Goal: Task Accomplishment & Management: Manage account settings

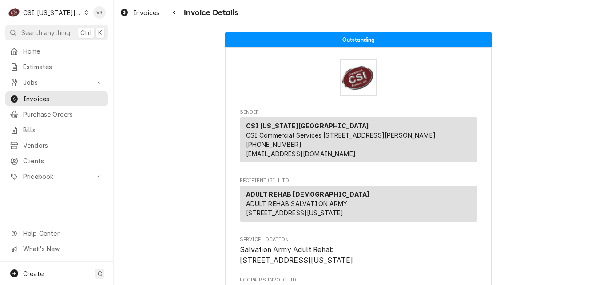
click at [84, 14] on icon "Dynamic Content Wrapper" at bounding box center [86, 12] width 4 height 4
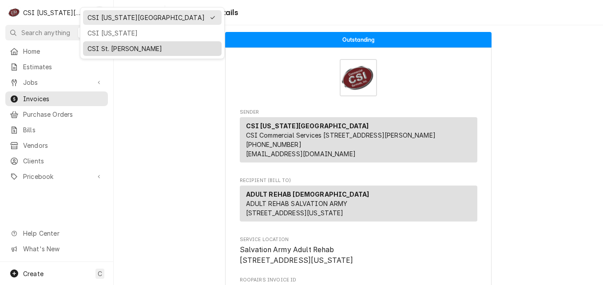
click at [115, 47] on div "CSI St. [PERSON_NAME]" at bounding box center [152, 48] width 130 height 9
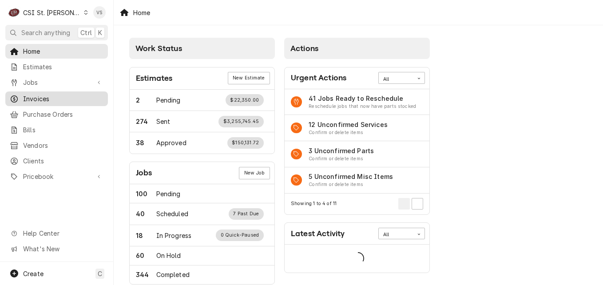
click at [47, 94] on span "Invoices" at bounding box center [63, 98] width 80 height 9
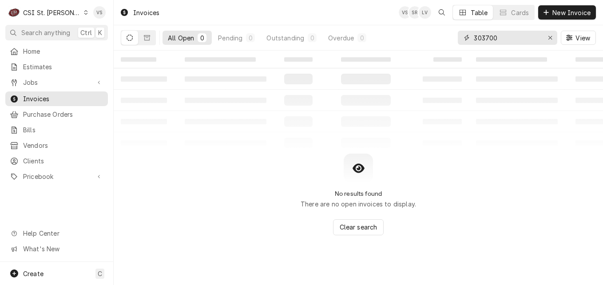
drag, startPoint x: 515, startPoint y: 39, endPoint x: 447, endPoint y: 37, distance: 67.9
click at [447, 37] on div "All Open 0 Pending 0 Outstanding 0 Overdue 0 303700 View" at bounding box center [358, 37] width 475 height 25
click at [153, 41] on button "Dynamic Content Wrapper" at bounding box center [146, 38] width 17 height 14
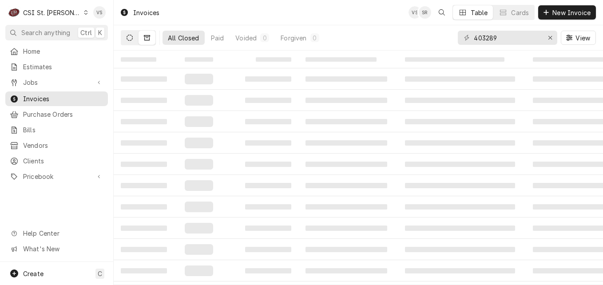
click at [131, 41] on button "Dynamic Content Wrapper" at bounding box center [129, 38] width 17 height 14
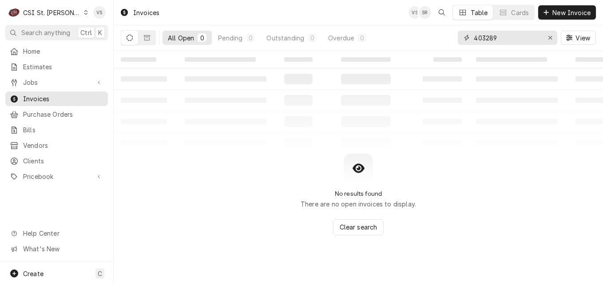
drag, startPoint x: 502, startPoint y: 39, endPoint x: 487, endPoint y: 38, distance: 15.6
click at [487, 38] on input "403289" at bounding box center [507, 38] width 67 height 14
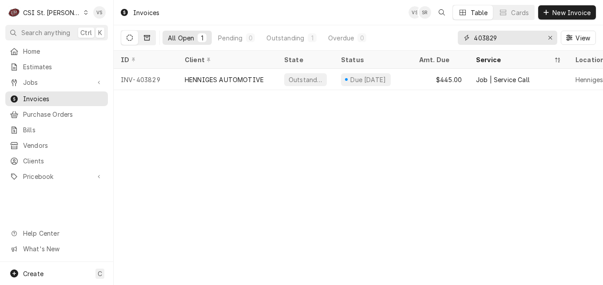
type input "403829"
click at [150, 36] on button "Dynamic Content Wrapper" at bounding box center [146, 38] width 17 height 14
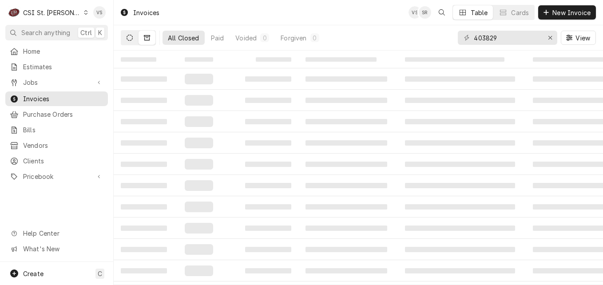
click at [131, 40] on icon "Dynamic Content Wrapper" at bounding box center [130, 38] width 6 height 6
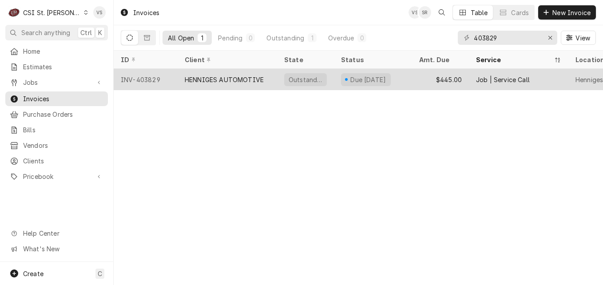
click at [211, 80] on div "HENNIGES AUTOMOTIVE" at bounding box center [224, 79] width 79 height 9
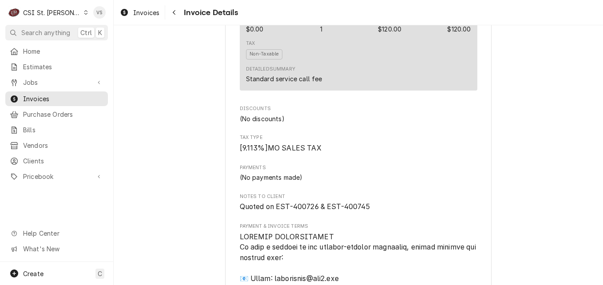
scroll to position [881, 0]
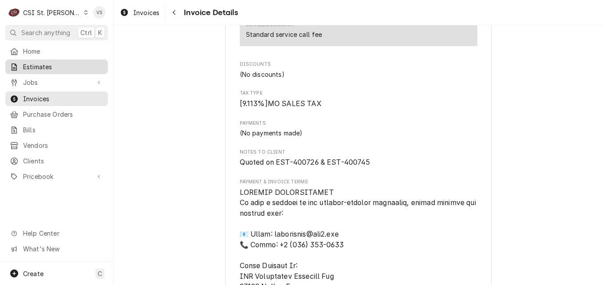
click at [40, 63] on span "Estimates" at bounding box center [63, 66] width 80 height 9
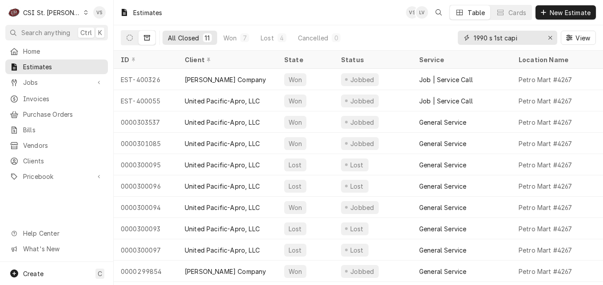
click at [525, 34] on input "1990 s 1st capi" at bounding box center [507, 38] width 67 height 14
click at [443, 40] on div "All Closed 11 Won 7 Lost 4 Cancelled 0 1990 s 1st capi View" at bounding box center [358, 37] width 475 height 25
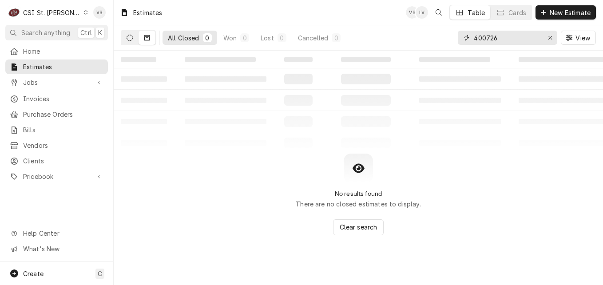
type input "400726"
click at [130, 42] on button "Dynamic Content Wrapper" at bounding box center [129, 38] width 17 height 14
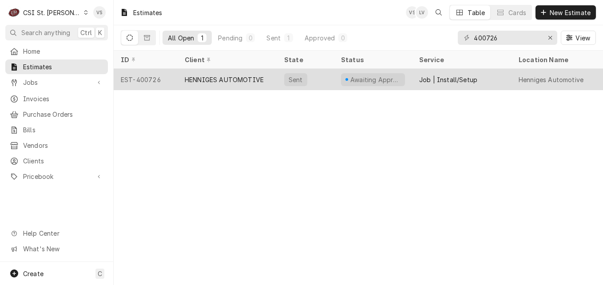
click at [213, 80] on div "HENNIGES AUTOMOTIVE" at bounding box center [224, 79] width 79 height 9
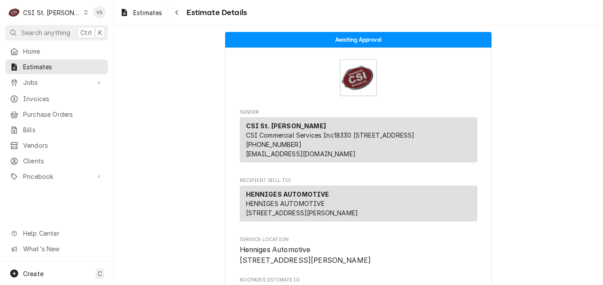
scroll to position [44, 0]
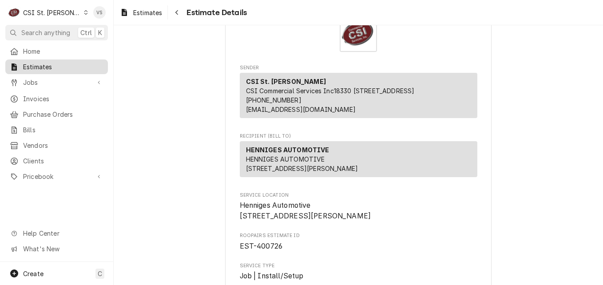
click at [53, 62] on span "Estimates" at bounding box center [63, 66] width 80 height 9
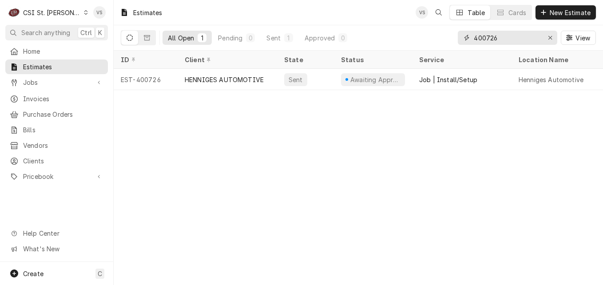
drag, startPoint x: 494, startPoint y: 38, endPoint x: 512, endPoint y: 33, distance: 18.8
click at [491, 36] on input "400726" at bounding box center [507, 38] width 67 height 14
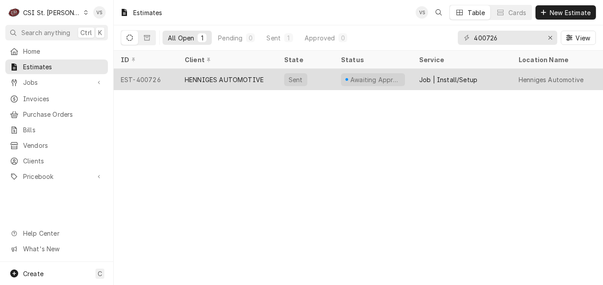
click at [233, 80] on div "HENNIGES AUTOMOTIVE" at bounding box center [224, 79] width 79 height 9
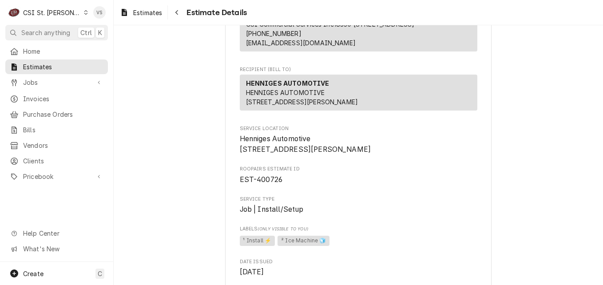
scroll to position [222, 0]
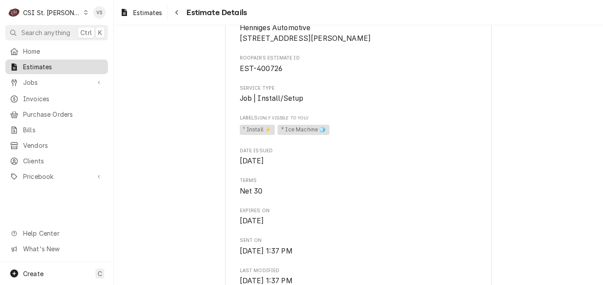
click at [59, 67] on span "Estimates" at bounding box center [63, 66] width 80 height 9
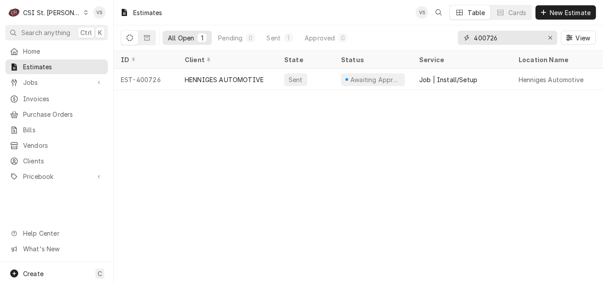
drag, startPoint x: 496, startPoint y: 38, endPoint x: 489, endPoint y: 38, distance: 7.6
click at [489, 38] on input "400726" at bounding box center [507, 38] width 67 height 14
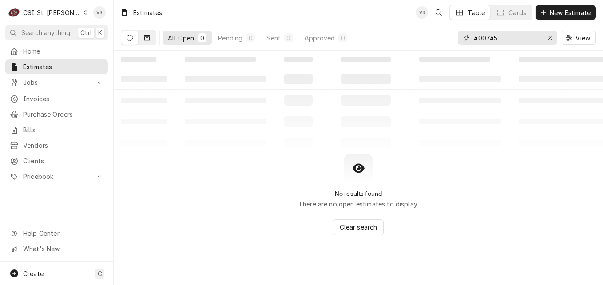
type input "400745"
click at [144, 40] on icon "Dynamic Content Wrapper" at bounding box center [147, 37] width 6 height 5
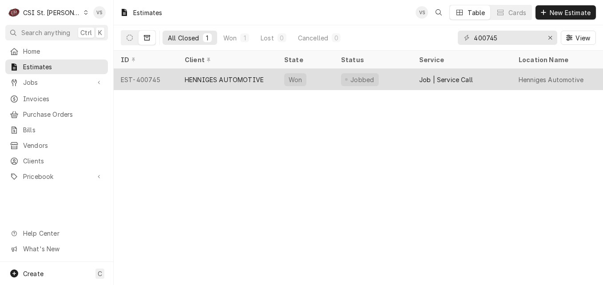
click at [251, 79] on div "HENNIGES AUTOMOTIVE" at bounding box center [224, 79] width 79 height 9
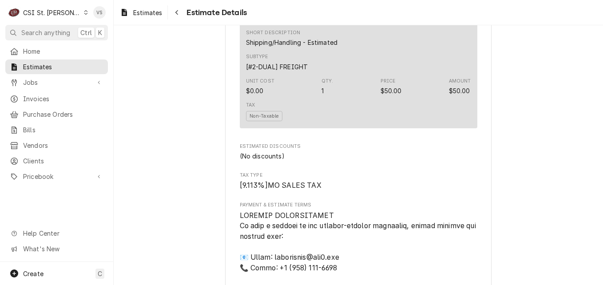
scroll to position [1503, 0]
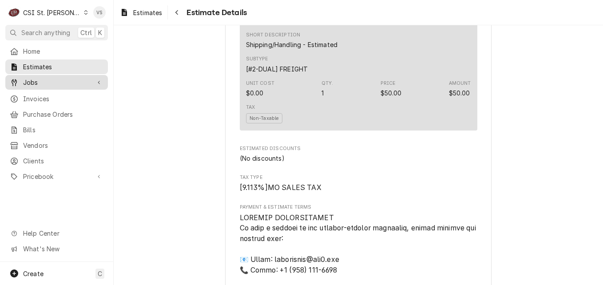
click at [42, 82] on span "Jobs" at bounding box center [56, 82] width 67 height 9
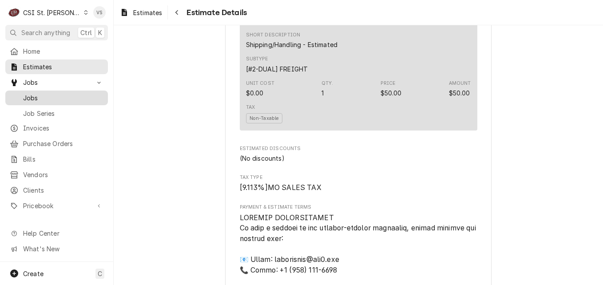
click at [41, 93] on span "Jobs" at bounding box center [63, 97] width 80 height 9
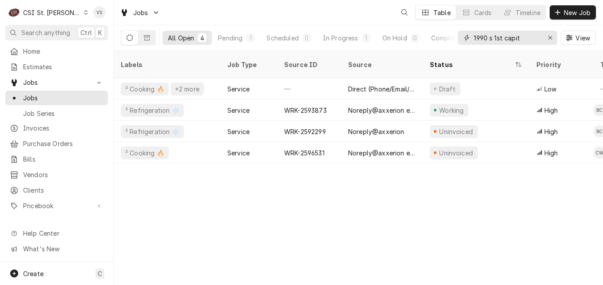
click at [527, 38] on input "1990 s 1st capit" at bounding box center [507, 38] width 67 height 14
drag, startPoint x: 527, startPoint y: 38, endPoint x: 517, endPoint y: 40, distance: 10.7
click at [432, 37] on div "All Open 4 Pending 1 Scheduled 0 In Progress 1 On Hold 0 Completed 2 1990 s 1st…" at bounding box center [358, 37] width 475 height 25
drag, startPoint x: 517, startPoint y: 40, endPoint x: 460, endPoint y: 36, distance: 56.9
click at [460, 36] on div "1990 s 1st capit" at bounding box center [507, 38] width 99 height 14
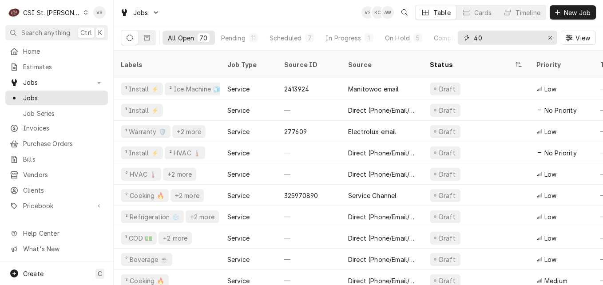
type input "4"
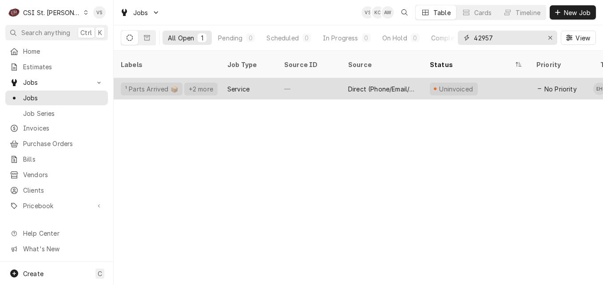
type input "42957"
click at [258, 78] on div "Service" at bounding box center [248, 88] width 57 height 21
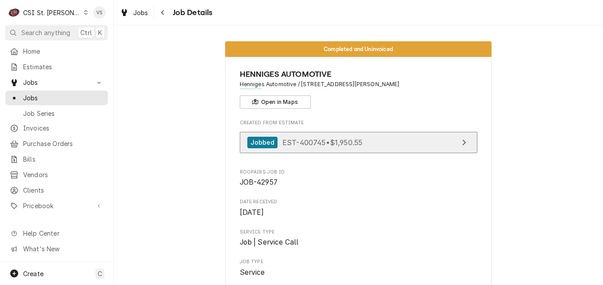
click at [378, 143] on link "Jobbed EST-400745 • $1,950.55" at bounding box center [358, 143] width 237 height 22
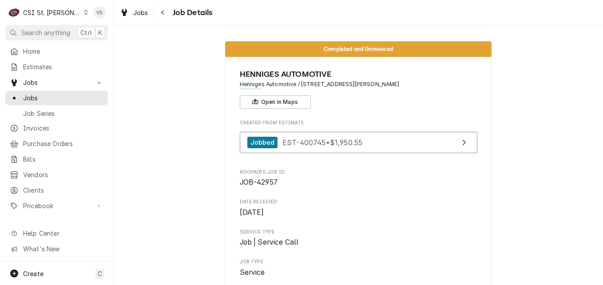
click at [84, 13] on icon "Dynamic Content Wrapper" at bounding box center [86, 12] width 4 height 4
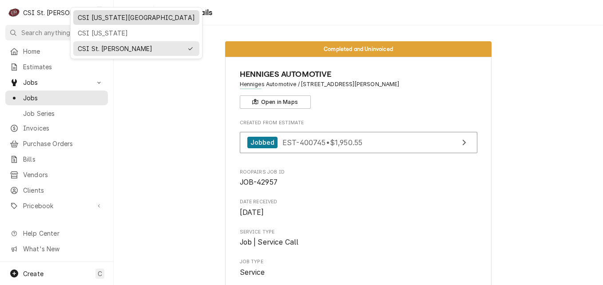
click at [89, 19] on div "CSI Kansas City" at bounding box center [136, 17] width 117 height 9
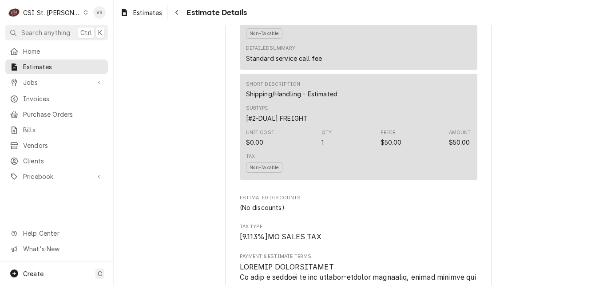
scroll to position [1458, 0]
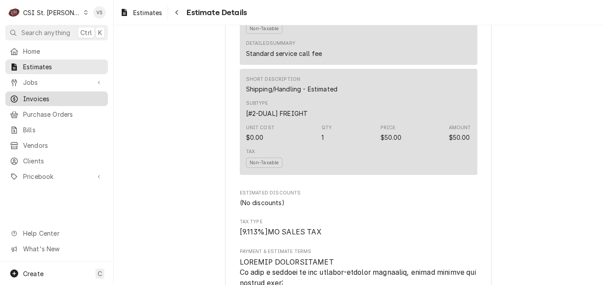
click at [42, 94] on span "Invoices" at bounding box center [63, 98] width 80 height 9
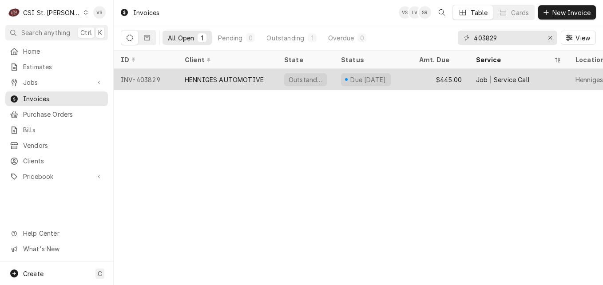
click at [210, 76] on div "HENNIGES AUTOMOTIVE" at bounding box center [224, 79] width 79 height 9
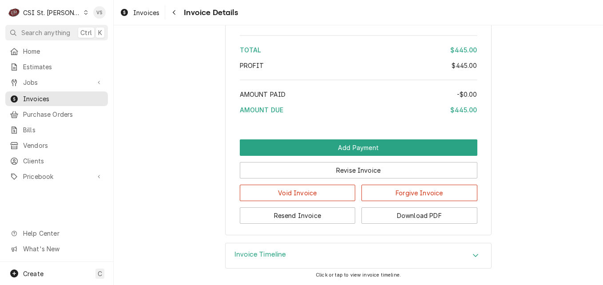
scroll to position [1569, 0]
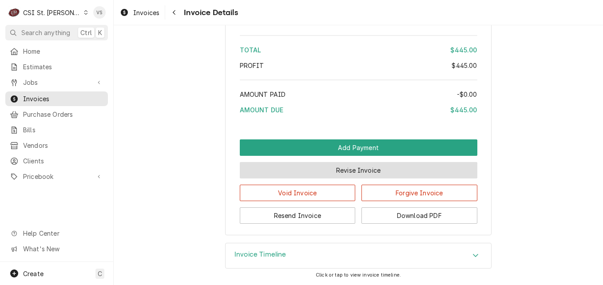
click at [368, 174] on button "Revise Invoice" at bounding box center [358, 170] width 237 height 16
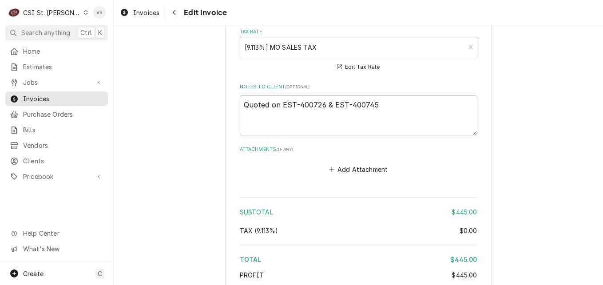
scroll to position [1376, 0]
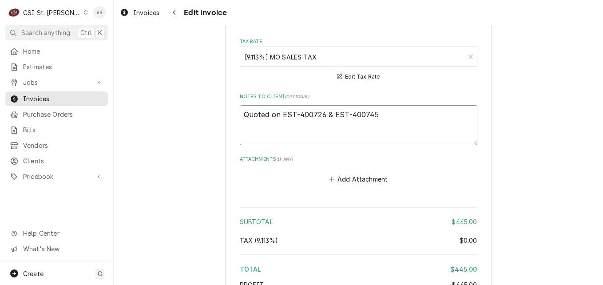
click at [378, 111] on textarea "Quoted on EST-400726 & EST-400745" at bounding box center [358, 125] width 237 height 40
click at [378, 114] on textarea "Quoted on EST-400726 & EST-400745" at bounding box center [358, 125] width 237 height 40
type textarea "x"
type textarea "Quoted on EST-400726 & EST-400745"
type textarea "x"
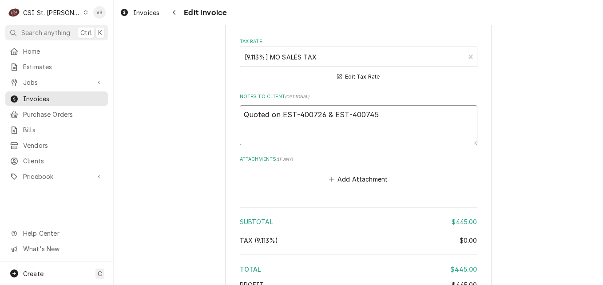
type textarea "Quoted on EST-400726 & EST-400745 I"
type textarea "x"
type textarea "Quoted on EST-400726 & EST-400745 In"
type textarea "x"
type textarea "Quoted on EST-400726 & EST-400745 Inc"
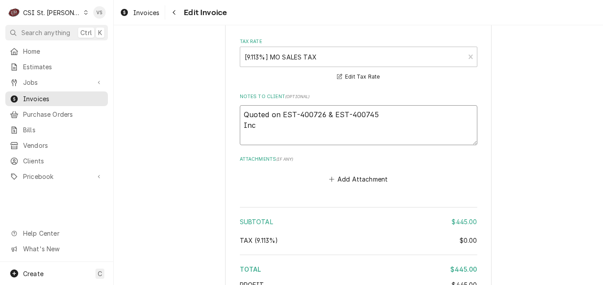
type textarea "x"
type textarea "Quoted on EST-400726 & EST-400745 Incc"
type textarea "x"
type textarea "Quoted on EST-400726 & EST-400745 Inccu"
type textarea "x"
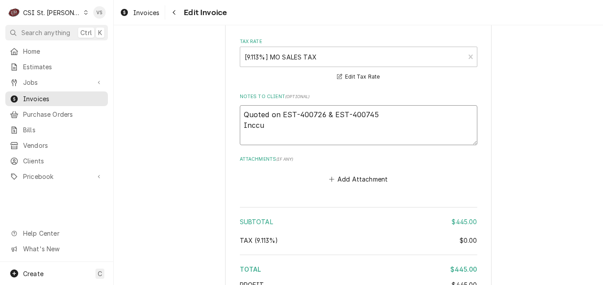
type textarea "Quoted on EST-400726 & EST-400745 Inccur"
type textarea "x"
type textarea "Quoted on EST-400726 & EST-400745 Inccu"
type textarea "x"
type textarea "Quoted on EST-400726 & EST-400745 Incc"
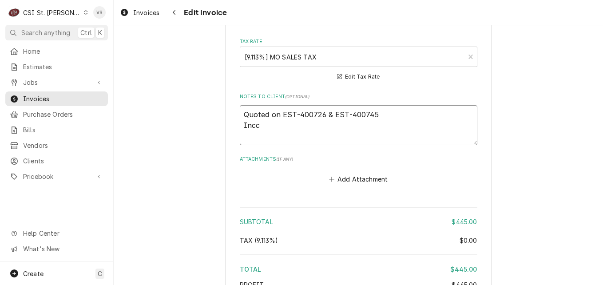
type textarea "x"
type textarea "Quoted on EST-400726 & EST-400745 Inc"
type textarea "x"
type textarea "Quoted on EST-400726 & EST-400745 Incu"
type textarea "x"
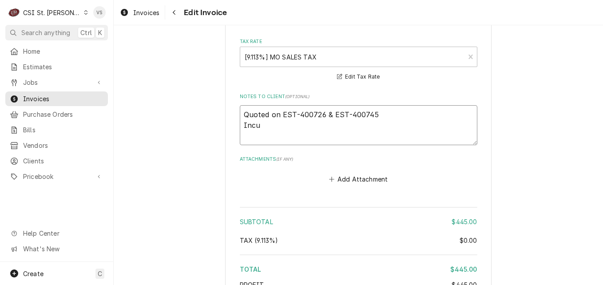
type textarea "Quoted on EST-400726 & EST-400745 Incur"
type textarea "x"
type textarea "Quoted on EST-400726 & EST-400745 Incurr"
type textarea "x"
type textarea "Quoted on EST-400726 & EST-400745 Incurre"
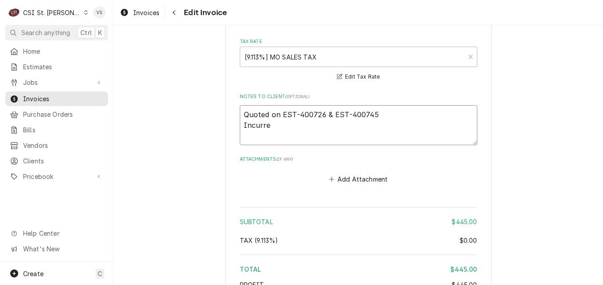
type textarea "x"
type textarea "Quoted on EST-400726 & EST-400745 Incurred"
type textarea "x"
type textarea "Quoted on EST-400726 & EST-400745 Incurred"
type textarea "x"
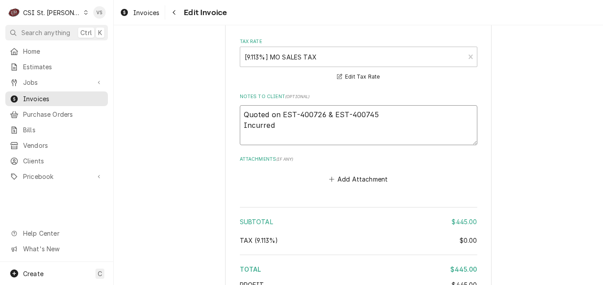
type textarea "Quoted on EST-400726 & EST-400745 Incurred o"
type textarea "x"
type textarea "Quoted on EST-400726 & EST-400745 Incurred on"
type textarea "x"
type textarea "Quoted on EST-400726 & EST-400745 Incurred on"
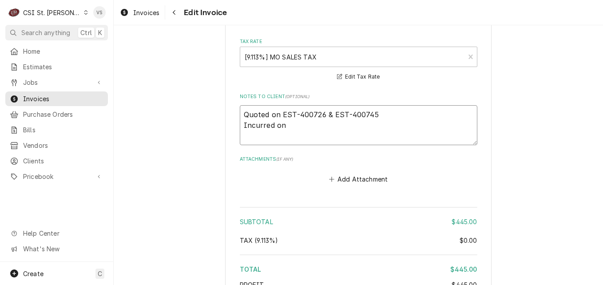
type textarea "x"
type textarea "Quoted on EST-400726 & EST-400745 Incurred on q"
type textarea "x"
type textarea "Quoted on EST-400726 & EST-400745 Incurred on qu"
type textarea "x"
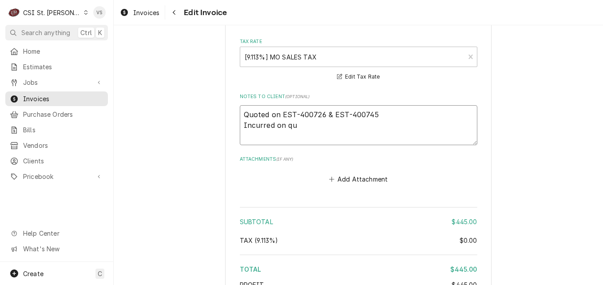
type textarea "Quoted on EST-400726 & EST-400745 Incurred on quo"
type textarea "x"
type textarea "Quoted on EST-400726 & EST-400745 Incurred on quot"
type textarea "x"
type textarea "Quoted on EST-400726 & EST-400745 Incurred on quote"
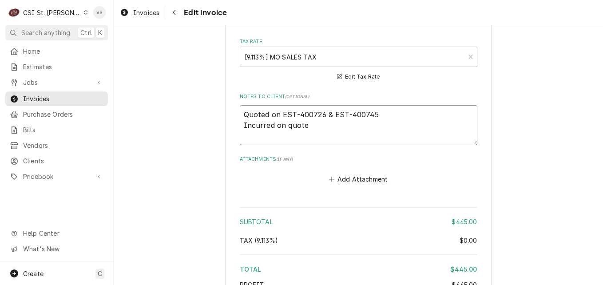
type textarea "x"
type textarea "Quoted on EST-400726 & EST-400745 Incurred on quote"
type textarea "x"
type textarea "Quoted on EST-400726 & EST-400745 Incurred on quote 4"
type textarea "x"
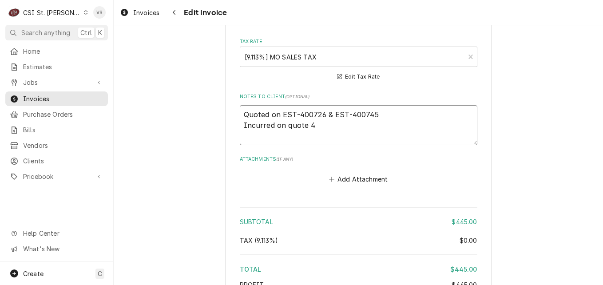
type textarea "Quoted on EST-400726 & EST-400745 Incurred on quote 40"
type textarea "x"
type textarea "Quoted on EST-400726 & EST-400745 Incurred on quote 400"
type textarea "x"
type textarea "Quoted on EST-400726 & EST-400745 Incurred on quote 4007"
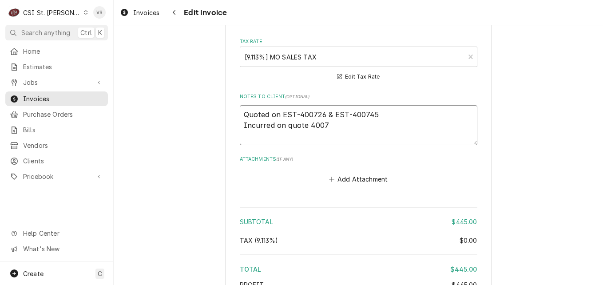
type textarea "x"
type textarea "Quoted on EST-400726 & EST-400745 Incurred on quote 40074"
type textarea "x"
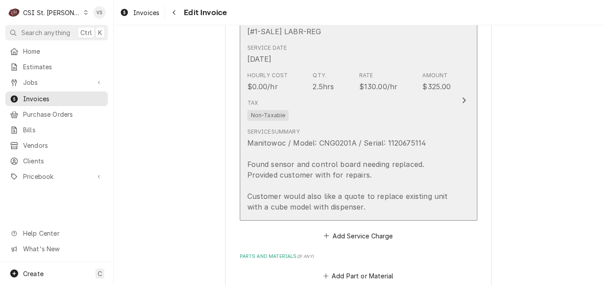
type textarea "Quoted on EST-400726 & EST-400745 Incurred on quote 400745"
click at [347, 105] on div "Tax Non-Taxable" at bounding box center [349, 109] width 204 height 28
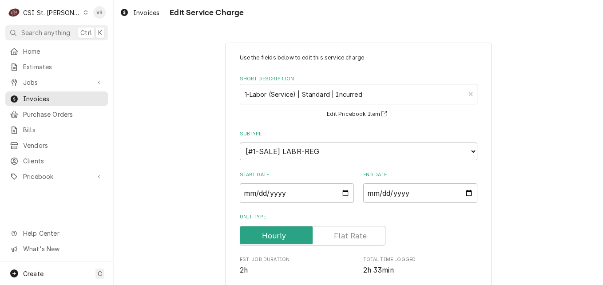
scroll to position [178, 0]
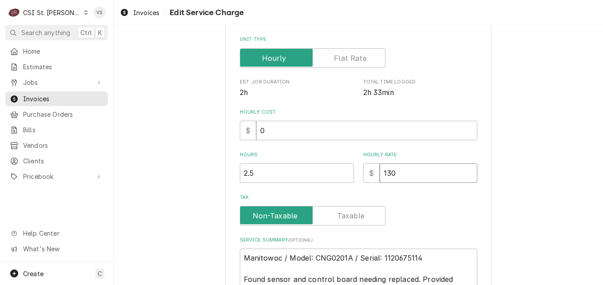
click at [380, 175] on input "130" at bounding box center [429, 173] width 98 height 20
type textarea "x"
type input "0"
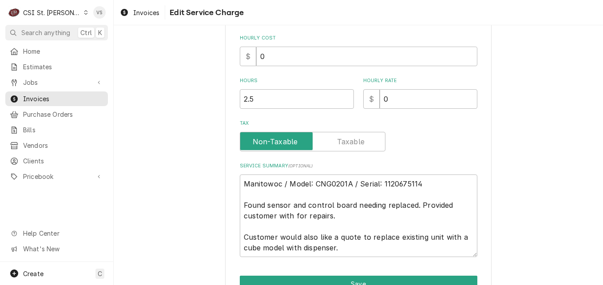
scroll to position [301, 0]
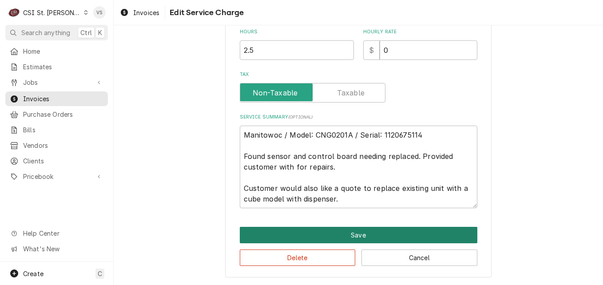
click at [350, 234] on button "Save" at bounding box center [358, 235] width 237 height 16
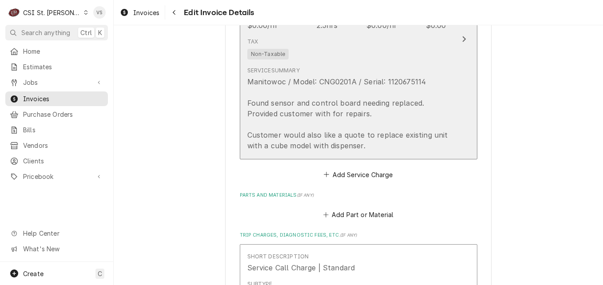
scroll to position [1209, 0]
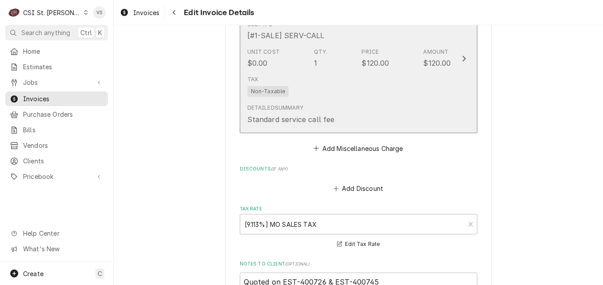
click at [396, 96] on div "Tax Non-Taxable" at bounding box center [349, 86] width 204 height 28
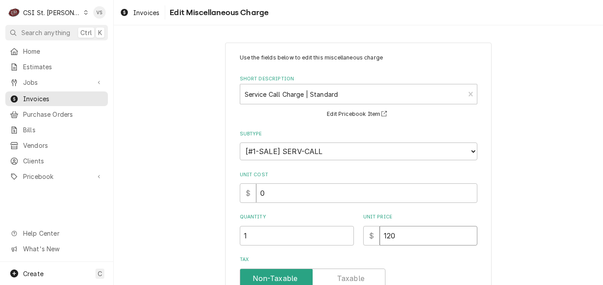
drag, startPoint x: 400, startPoint y: 236, endPoint x: 376, endPoint y: 237, distance: 24.4
click at [370, 237] on div "$ 120" at bounding box center [420, 236] width 114 height 20
type textarea "x"
type input "0"
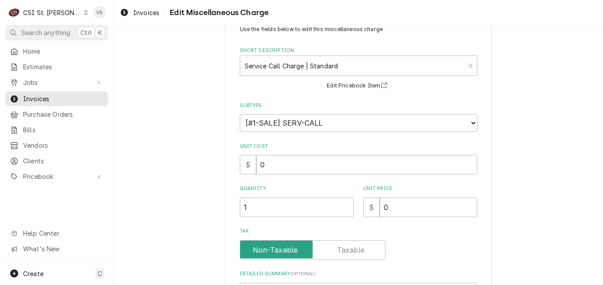
scroll to position [143, 0]
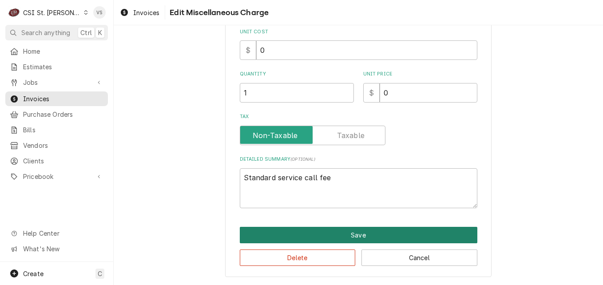
click at [378, 234] on button "Save" at bounding box center [358, 235] width 237 height 16
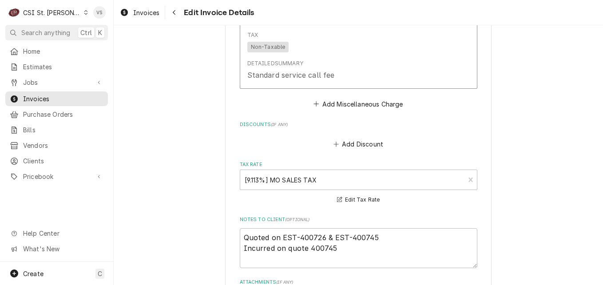
scroll to position [1483, 0]
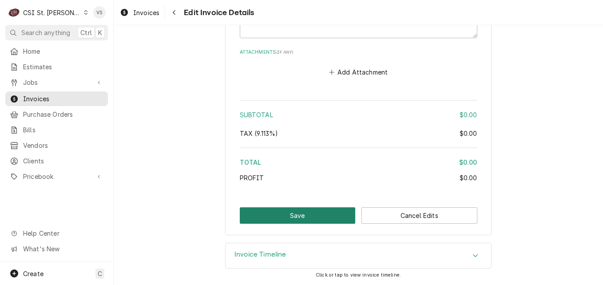
click at [296, 216] on button "Save" at bounding box center [298, 215] width 116 height 16
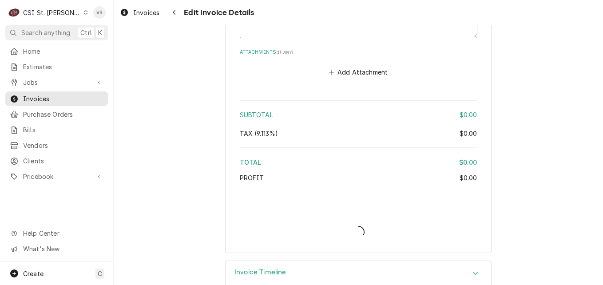
type textarea "x"
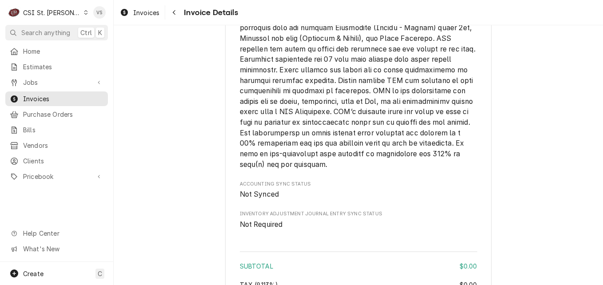
scroll to position [1238, 0]
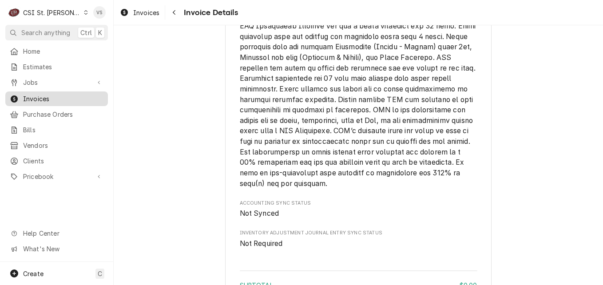
click at [79, 97] on span "Invoices" at bounding box center [63, 98] width 80 height 9
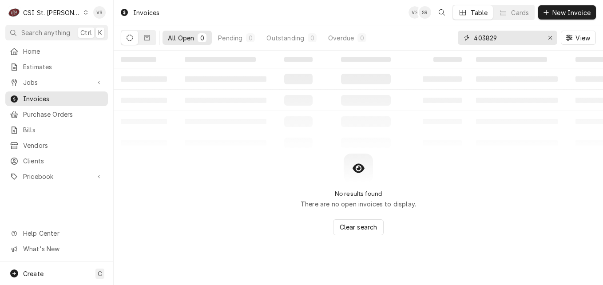
drag, startPoint x: 510, startPoint y: 39, endPoint x: 500, endPoint y: 40, distance: 9.8
click at [442, 37] on div "All Open 0 Pending 0 Outstanding 0 Overdue 0 403829 View" at bounding box center [358, 37] width 475 height 25
type input "300718"
click at [148, 34] on button "Dynamic Content Wrapper" at bounding box center [146, 38] width 17 height 14
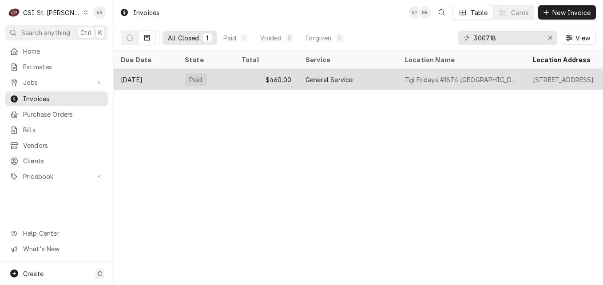
click at [222, 84] on div "Paid" at bounding box center [206, 79] width 57 height 21
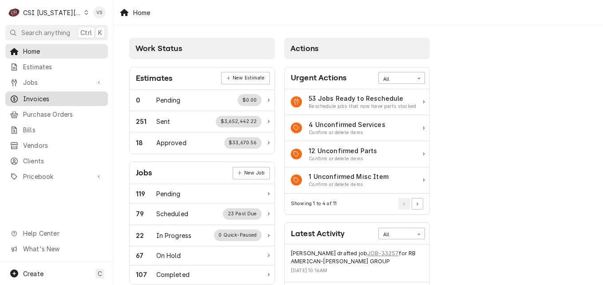
click at [54, 97] on span "Invoices" at bounding box center [63, 98] width 80 height 9
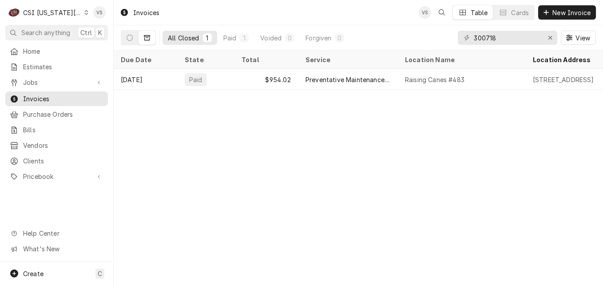
click at [129, 39] on icon "Dynamic Content Wrapper" at bounding box center [130, 38] width 6 height 6
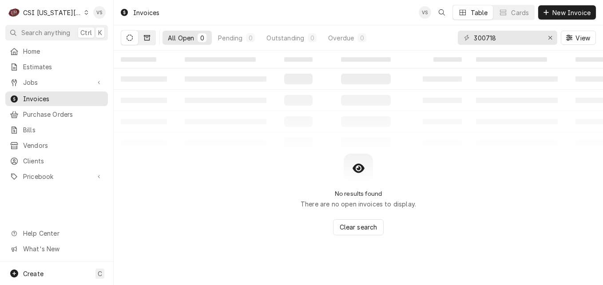
click at [152, 39] on button "Dynamic Content Wrapper" at bounding box center [146, 38] width 17 height 14
